Goal: Complete application form: Complete application form

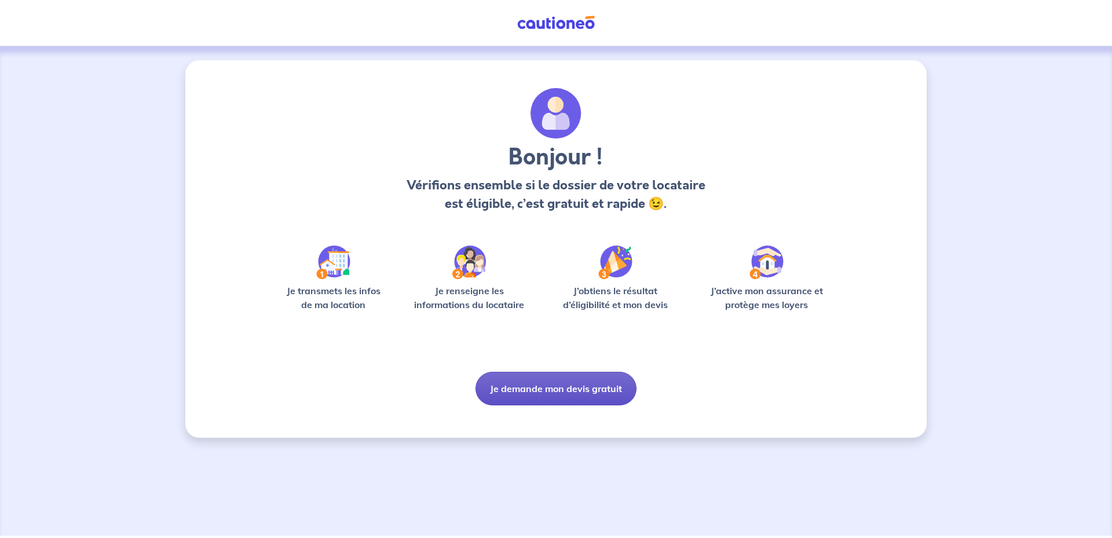
click at [568, 397] on button "Je demande mon devis gratuit" at bounding box center [555, 389] width 161 height 34
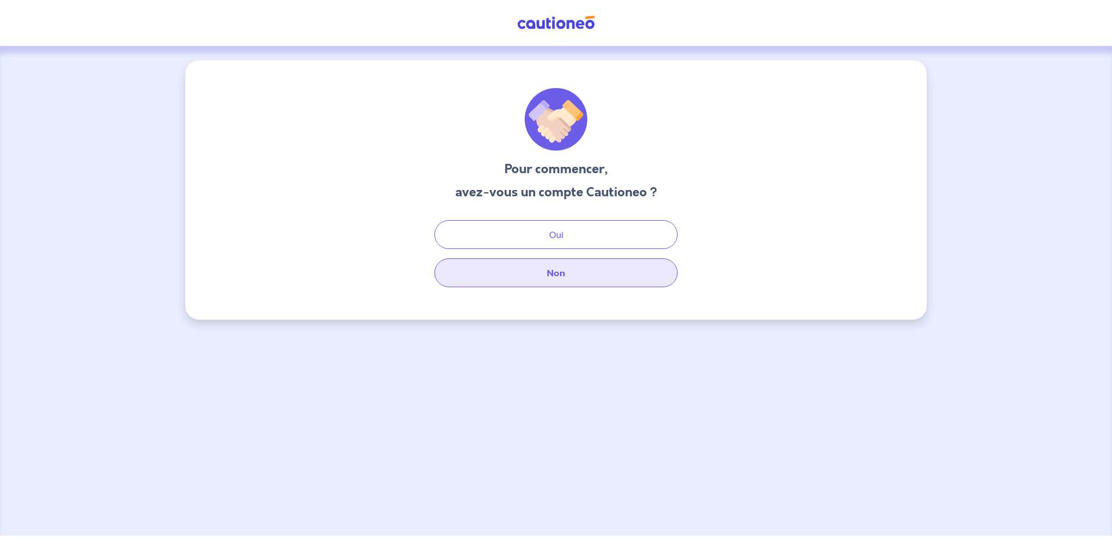
click at [564, 268] on button "Non" at bounding box center [555, 272] width 243 height 29
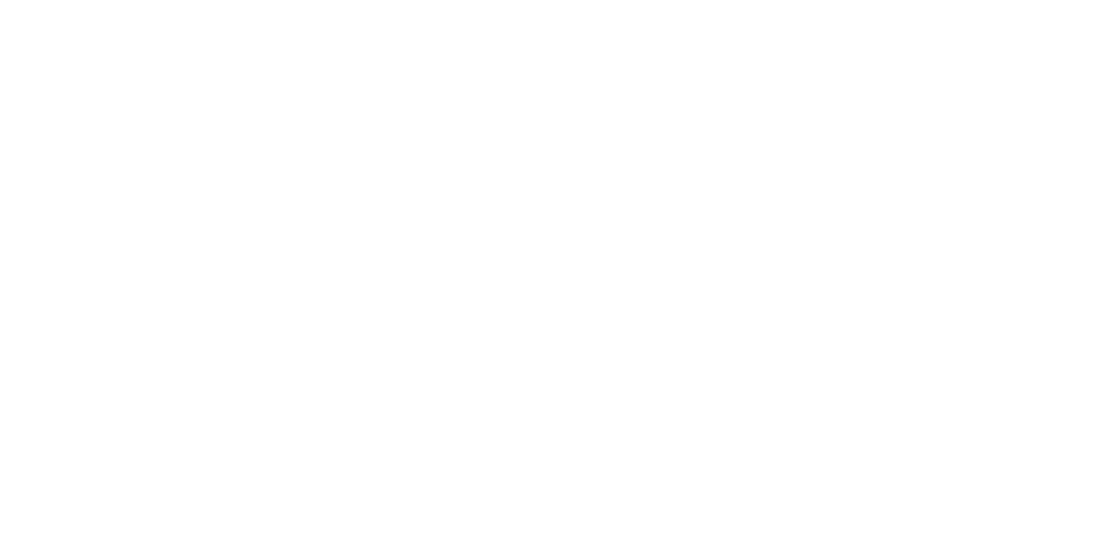
select select "FR"
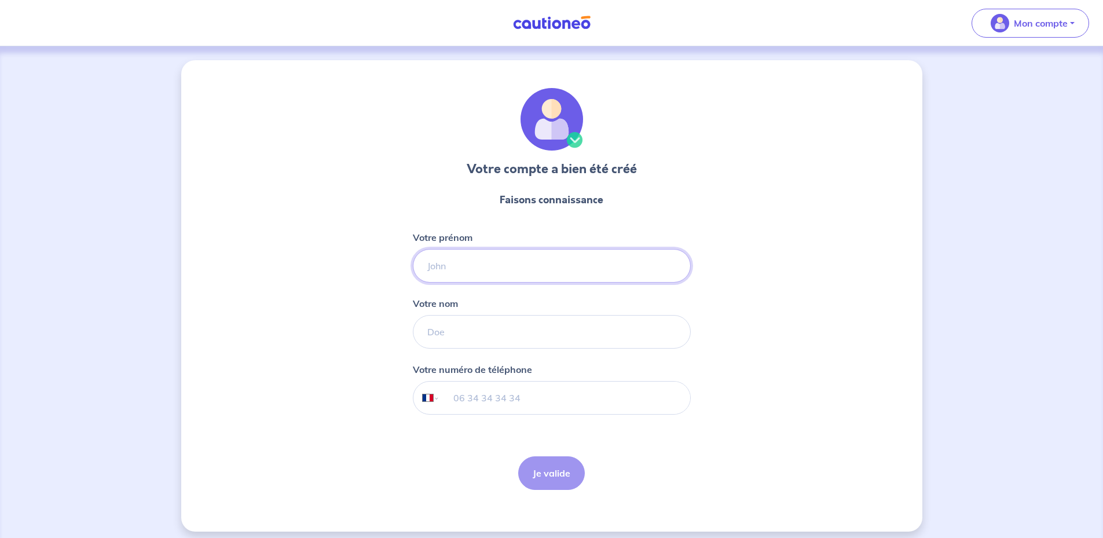
click at [461, 266] on input "Votre prénom" at bounding box center [552, 266] width 278 height 34
type input "STEPHANE"
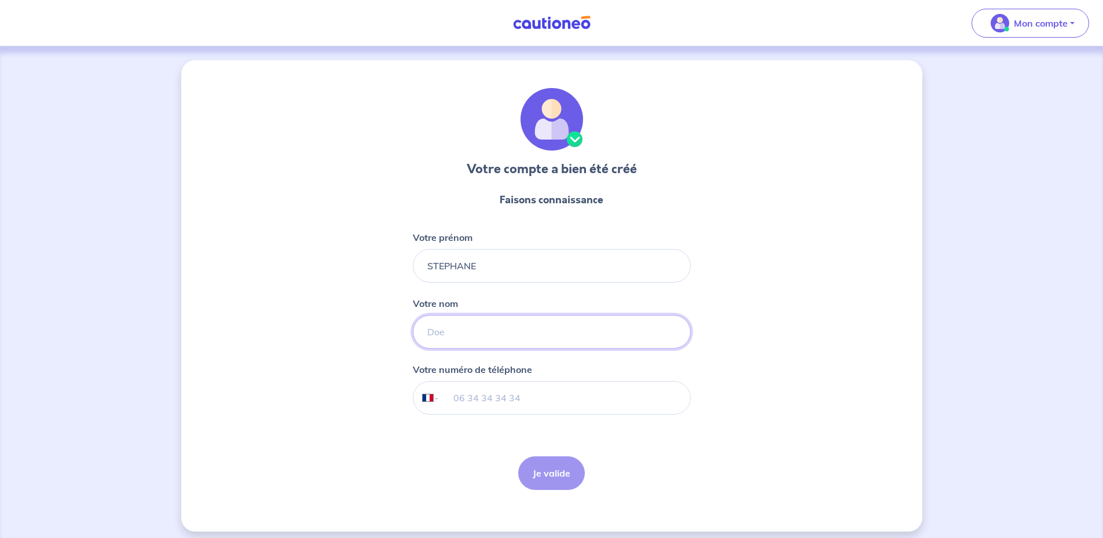
type input "GRANDE"
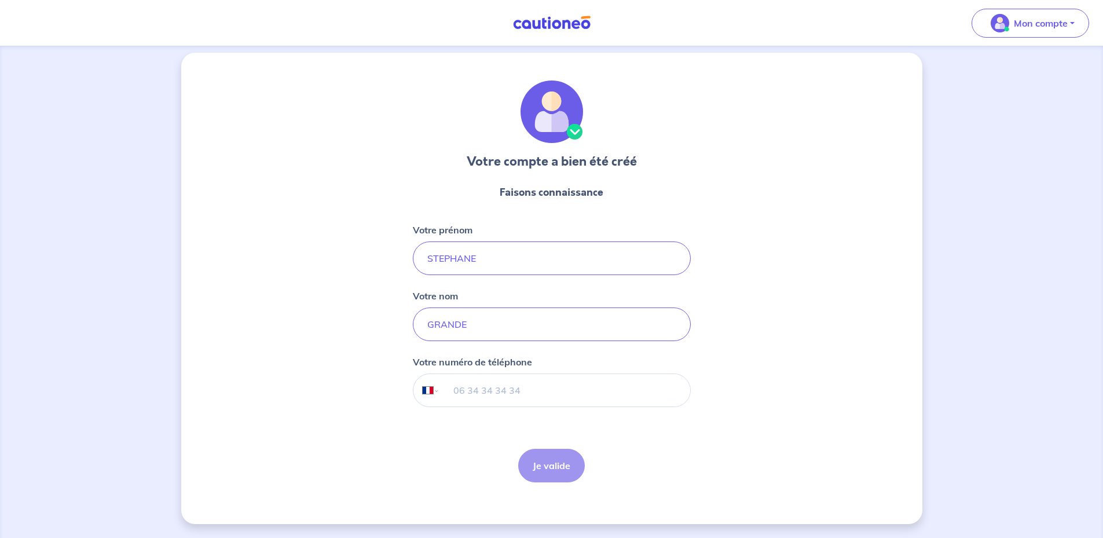
click at [493, 378] on input "tel" at bounding box center [565, 390] width 250 height 32
type input "06 58 33 16 55"
click at [573, 468] on button "Je valide" at bounding box center [551, 466] width 67 height 34
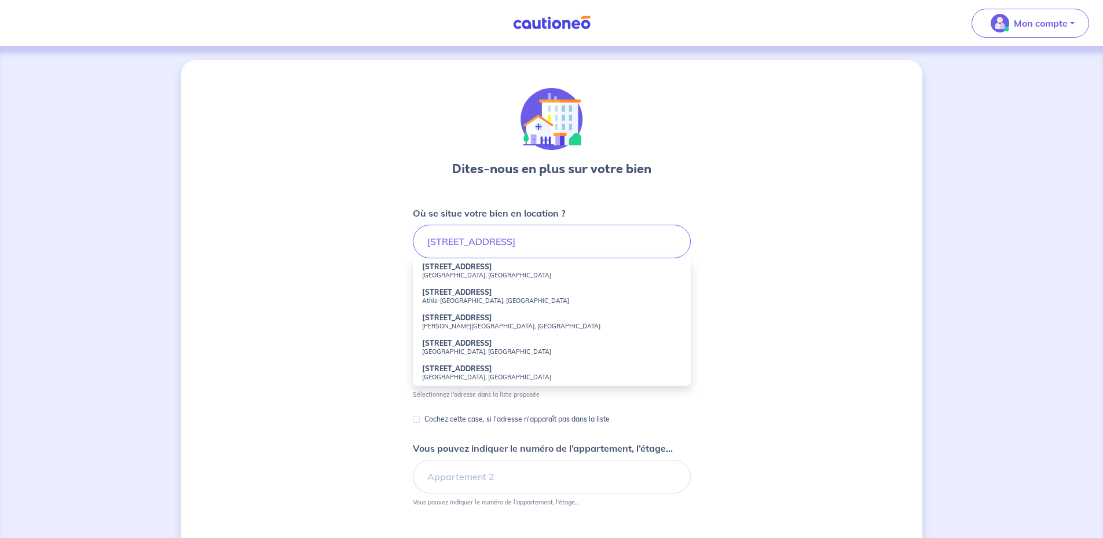
click at [480, 270] on strong "6 Allée du Panorama" at bounding box center [457, 266] width 70 height 9
type input "6 Allée du Panorama, Rumilly, France"
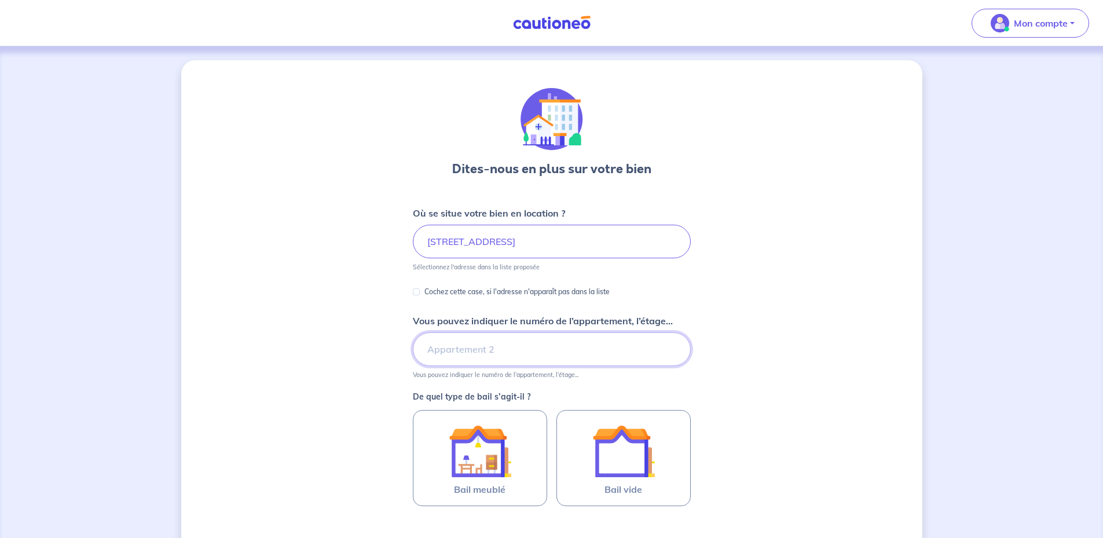
click at [513, 352] on input "Vous pouvez indiquer le numéro de l’appartement, l’étage..." at bounding box center [552, 349] width 278 height 34
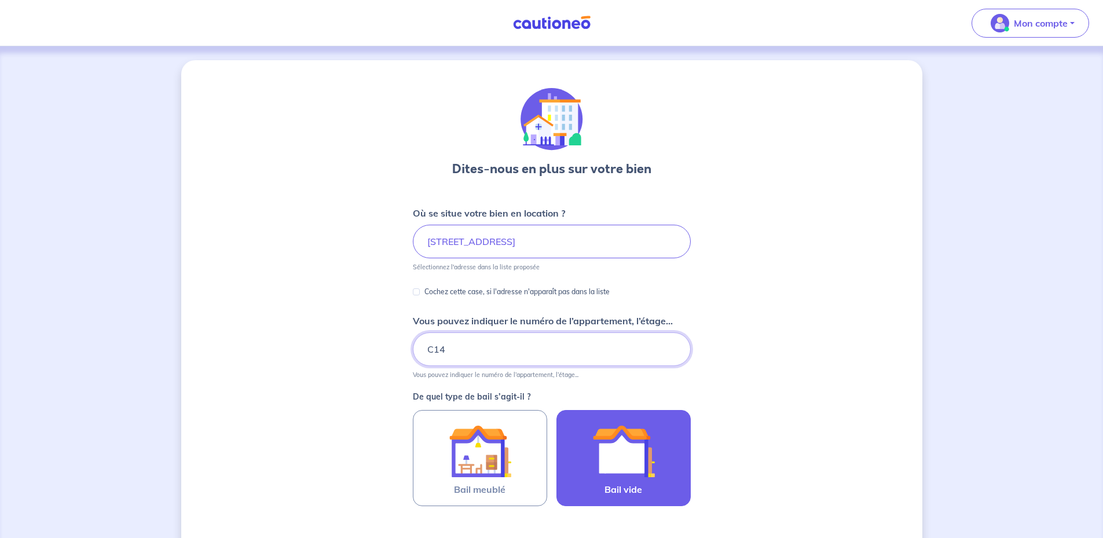
type input "C14"
click at [636, 456] on img at bounding box center [623, 451] width 63 height 63
click at [0, 0] on input "Bail vide" at bounding box center [0, 0] width 0 height 0
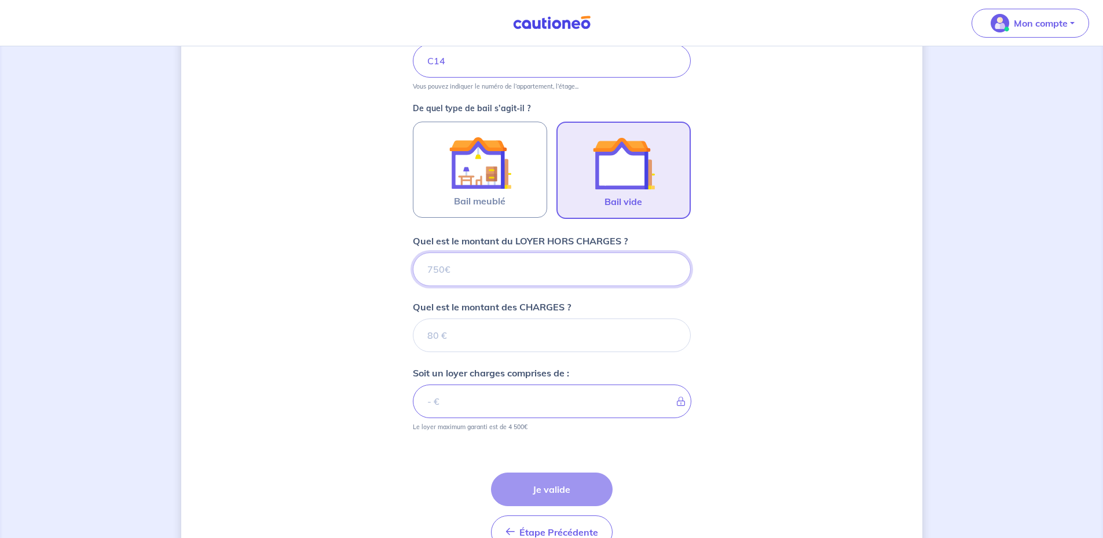
scroll to position [289, 0]
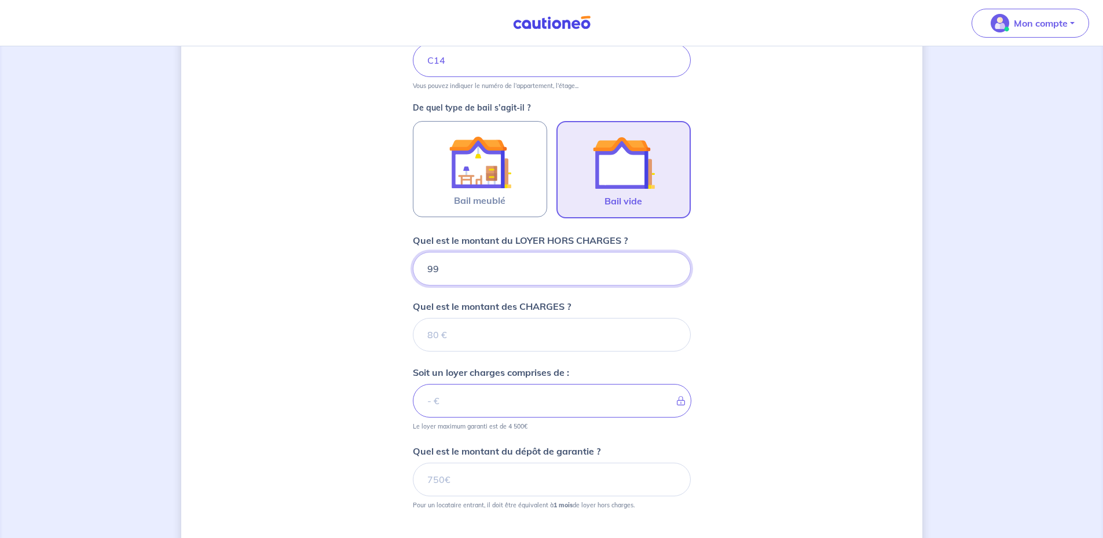
type input "995"
click at [513, 333] on input "Quel est le montant des CHARGES ?" at bounding box center [552, 335] width 278 height 34
type input "80"
type input "1075"
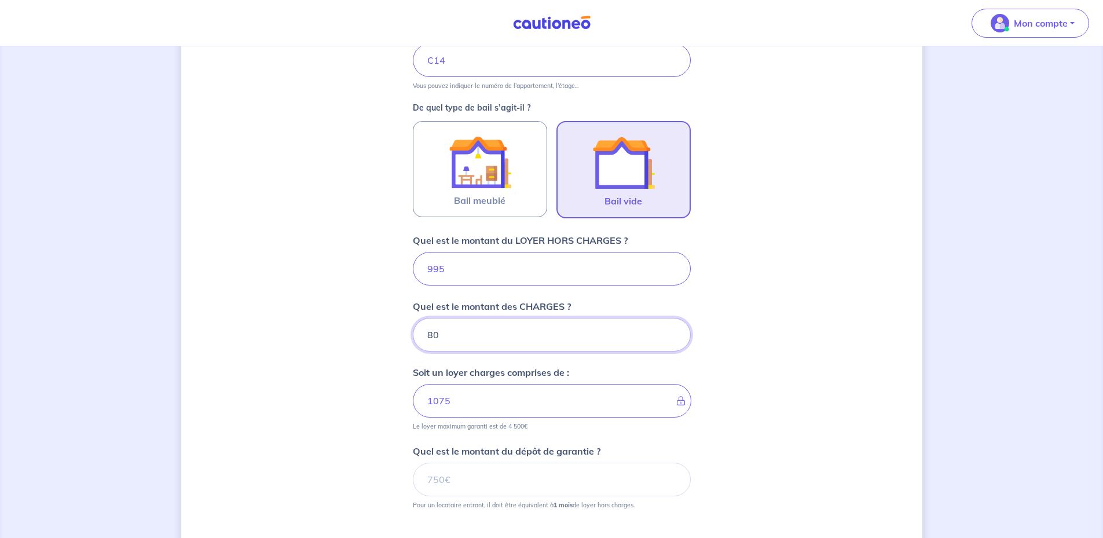
type input "80"
click at [323, 397] on div "Dites-nous en plus sur votre bien Où se situe votre bien en location ? 6 Allée …" at bounding box center [551, 220] width 741 height 898
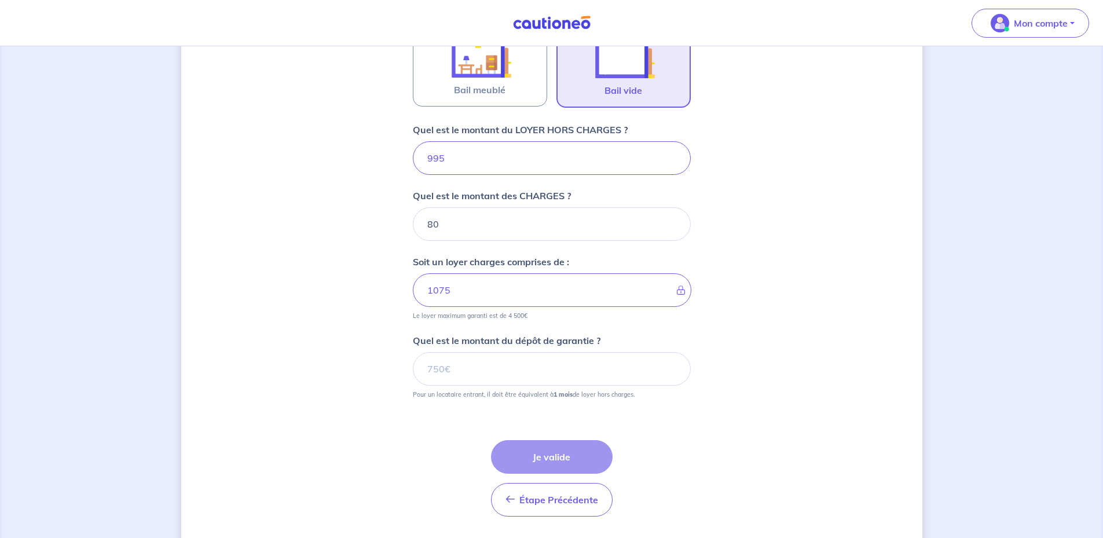
scroll to position [405, 0]
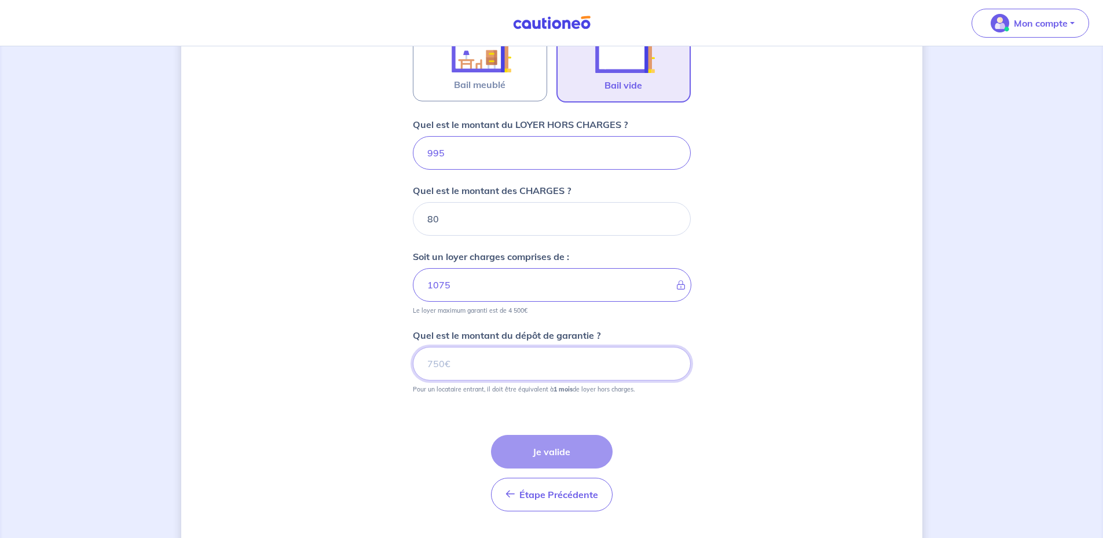
click at [499, 357] on input "Quel est le montant du dépôt de garantie ?" at bounding box center [552, 364] width 278 height 34
click at [731, 398] on div "Dites-nous en plus sur votre bien Où se situe votre bien en location ? 6 Allée …" at bounding box center [551, 104] width 741 height 898
click at [468, 361] on input "Quel est le montant du dépôt de garantie ?" at bounding box center [552, 364] width 278 height 34
type input "995"
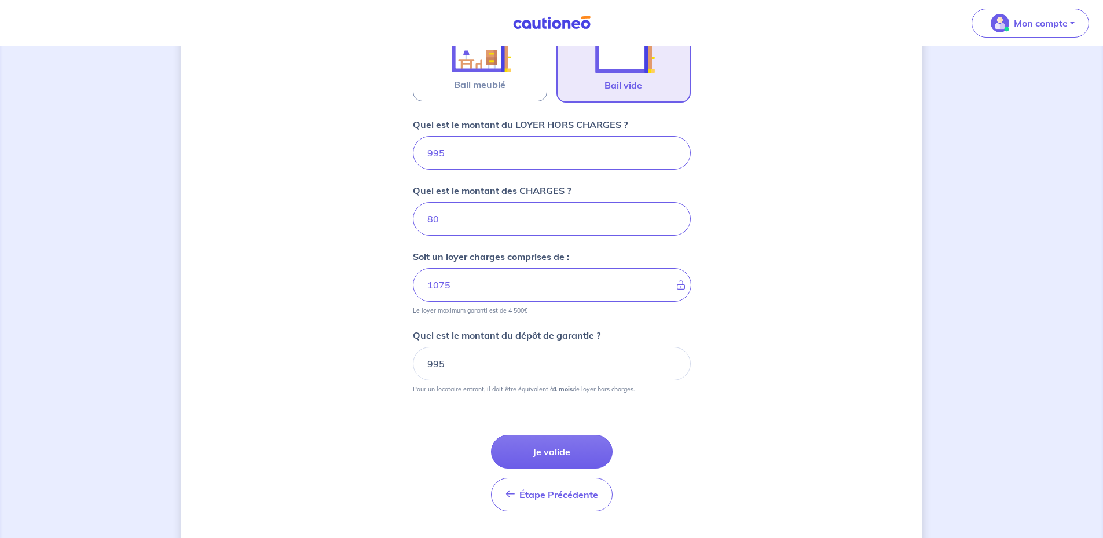
click at [733, 425] on div "Dites-nous en plus sur votre bien Où se situe votre bien en location ? 6 Allée …" at bounding box center [551, 104] width 741 height 898
click at [561, 453] on button "Je valide" at bounding box center [552, 452] width 122 height 34
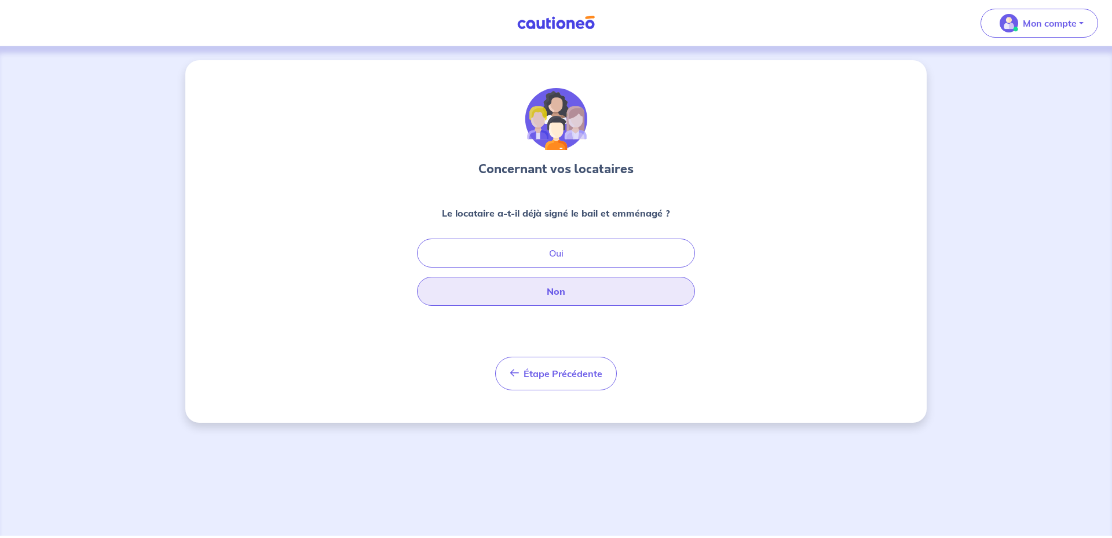
click at [563, 294] on button "Non" at bounding box center [556, 291] width 278 height 29
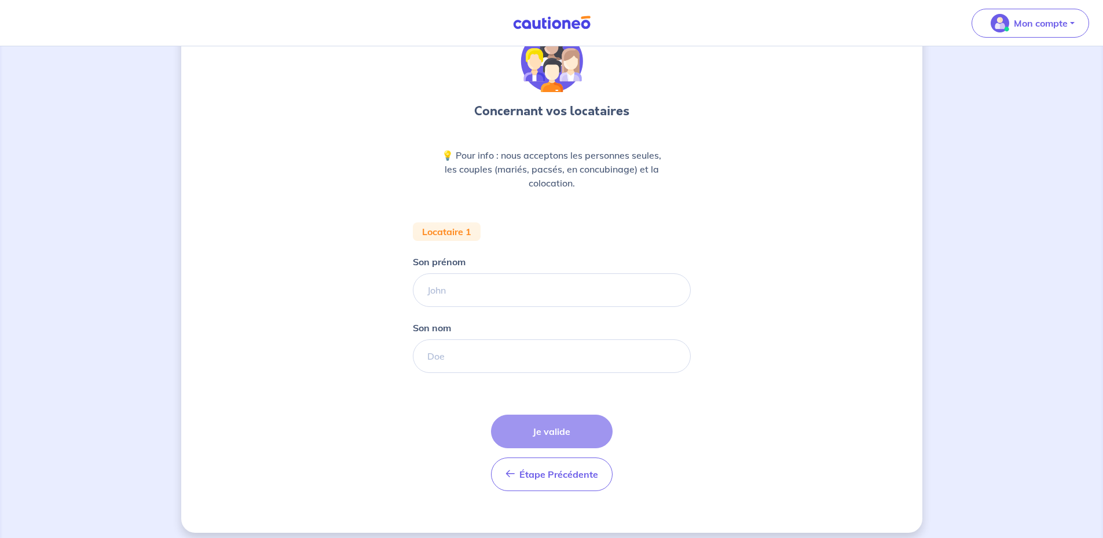
scroll to position [67, 0]
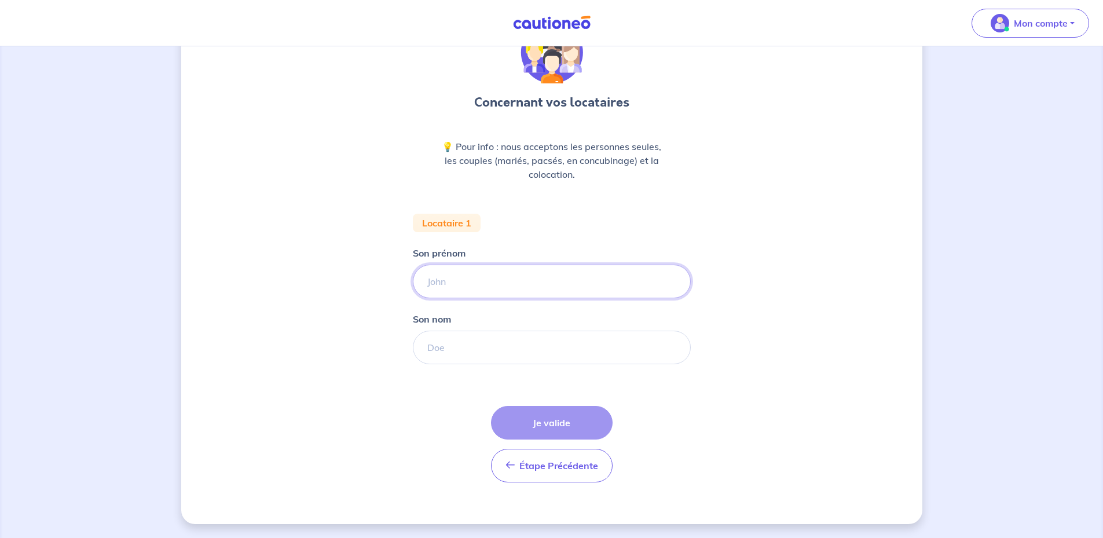
click at [459, 280] on input "Son prénom" at bounding box center [552, 282] width 278 height 34
type input "Enzo"
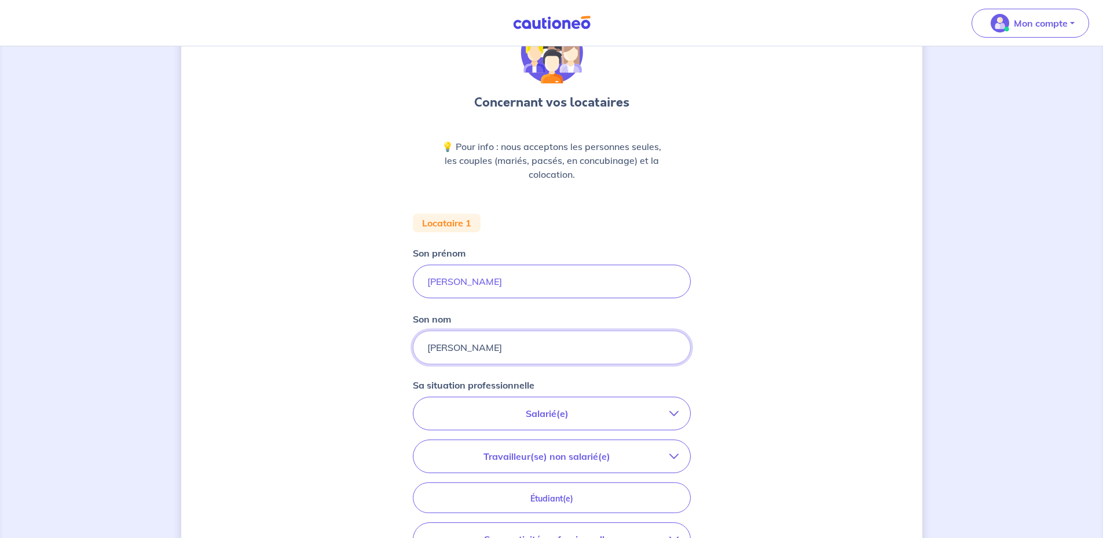
type input "CICCONE"
click at [742, 243] on div "Concernant vos locataires 💡 Pour info : nous acceptons les personnes seules, le…" at bounding box center [551, 359] width 741 height 731
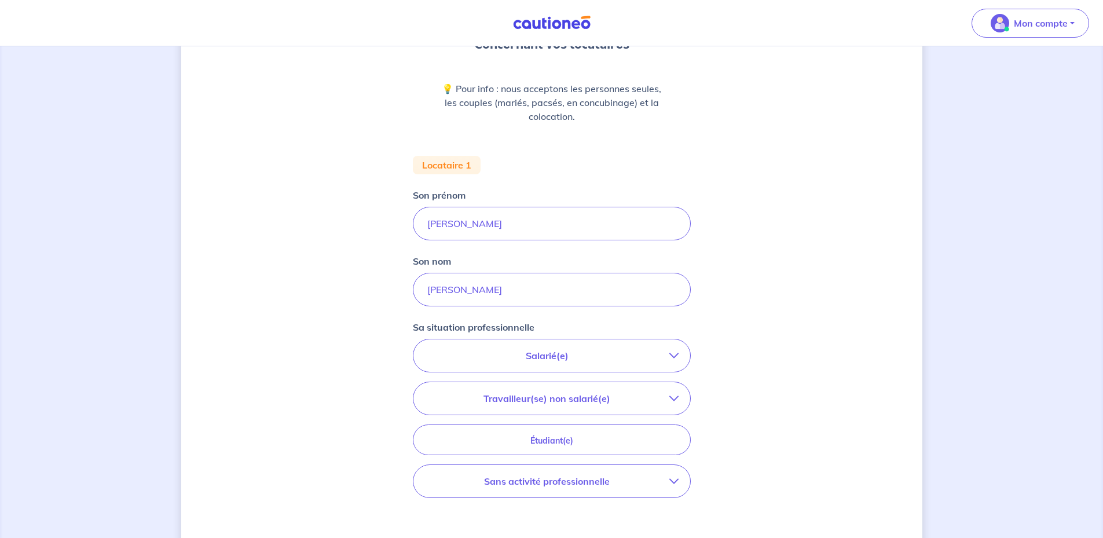
scroll to position [240, 0]
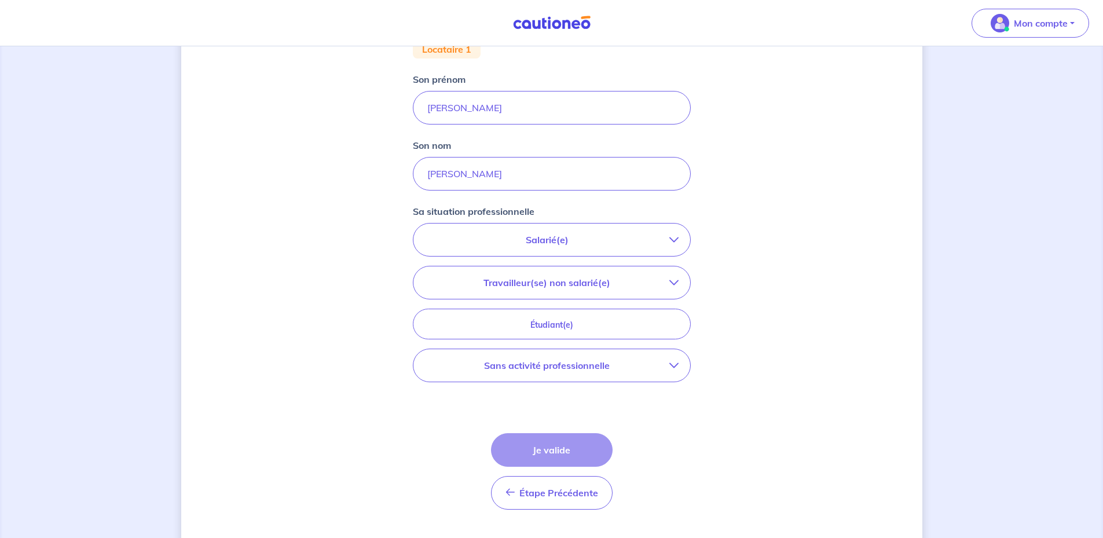
click at [576, 234] on p "Salarié(e)" at bounding box center [547, 240] width 244 height 14
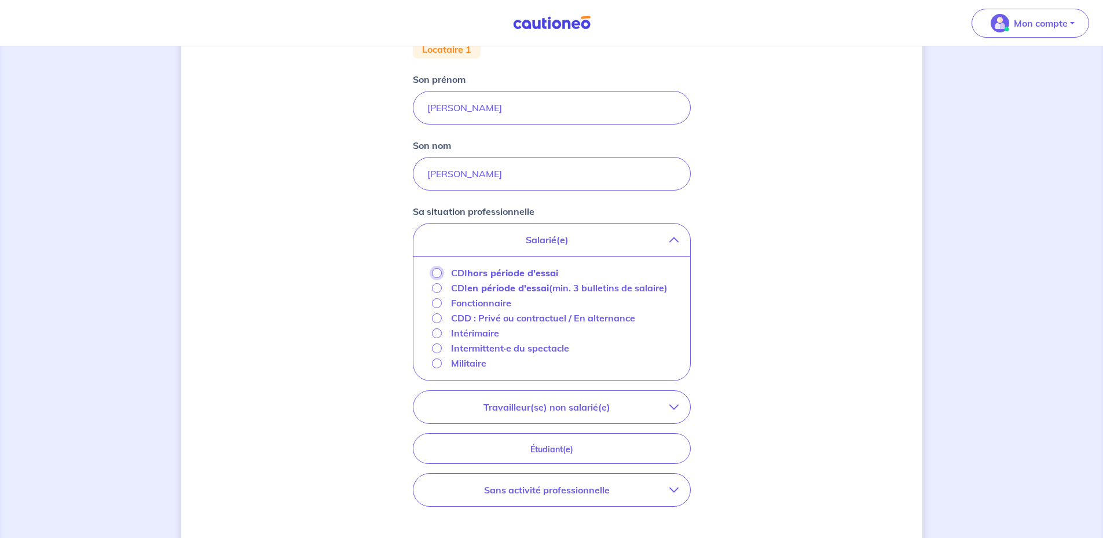
click at [437, 271] on input "CDI hors période d'essai" at bounding box center [437, 273] width 10 height 10
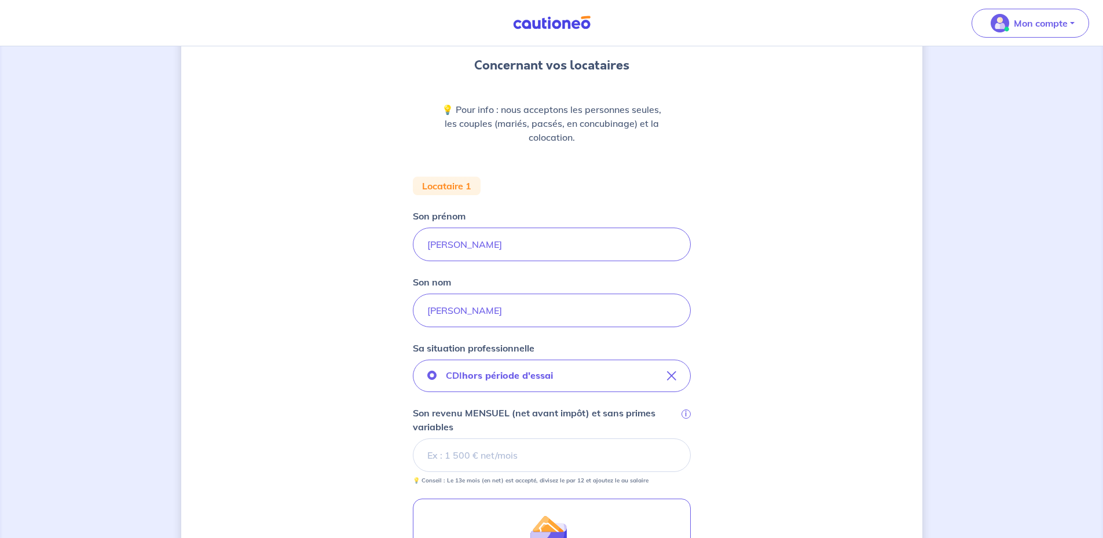
scroll to position [0, 0]
